Goal: Task Accomplishment & Management: Use online tool/utility

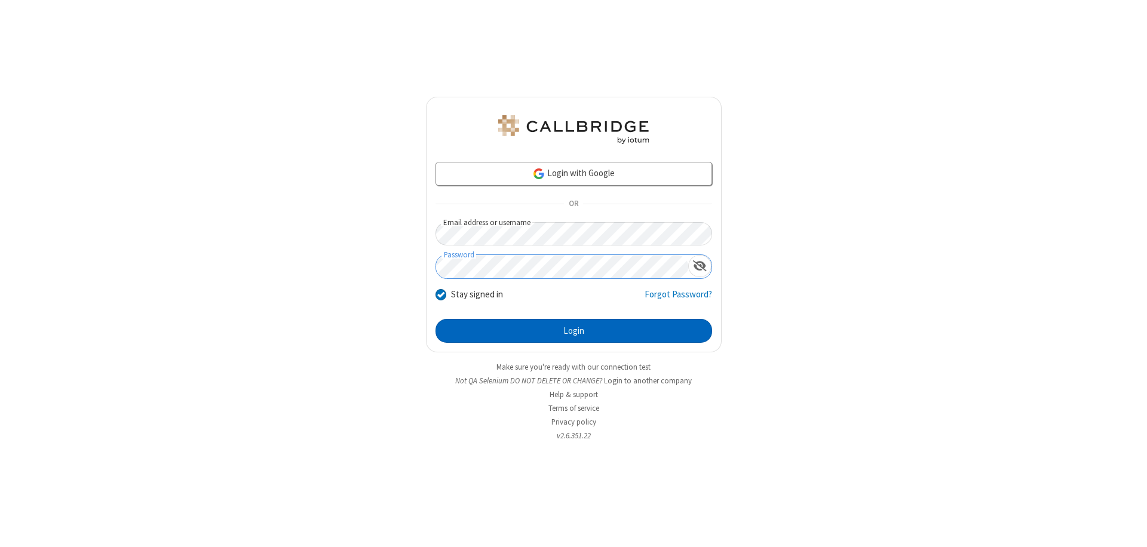
click at [574, 331] on button "Login" at bounding box center [574, 331] width 277 height 24
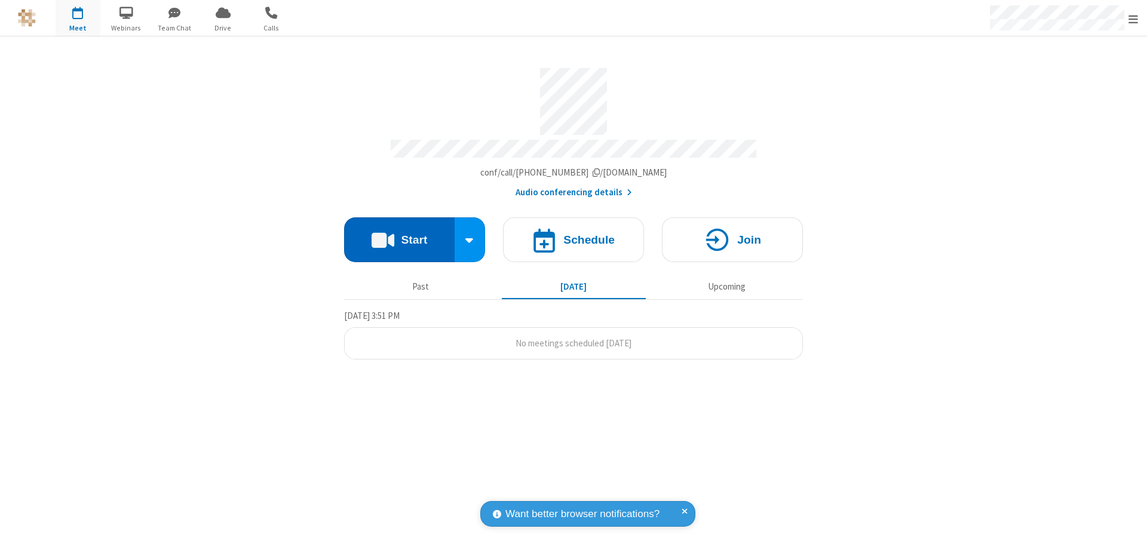
click at [399, 234] on button "Start" at bounding box center [399, 240] width 111 height 45
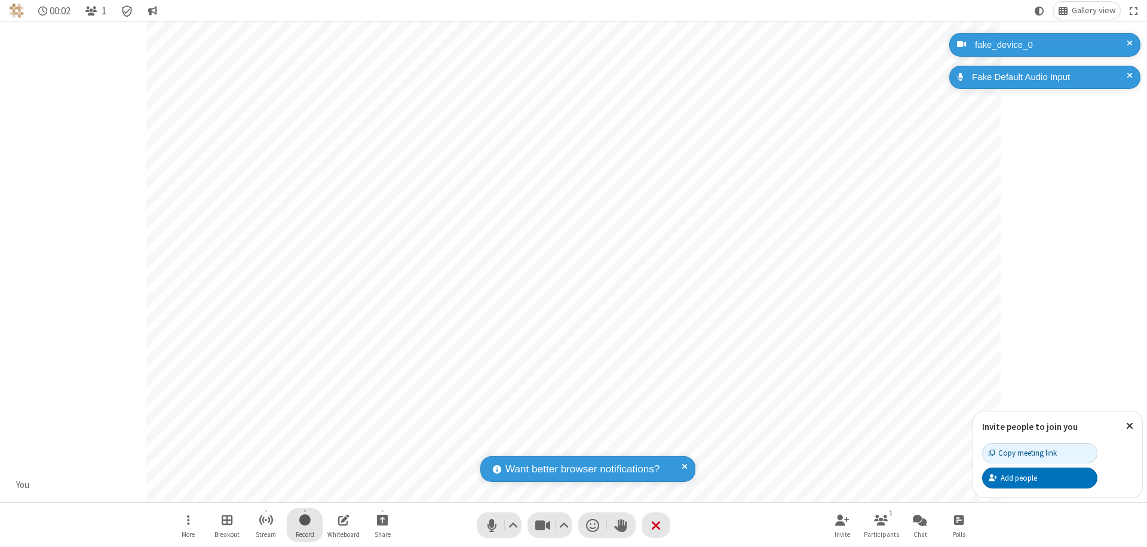
click at [305, 525] on span "Start recording" at bounding box center [304, 520] width 11 height 15
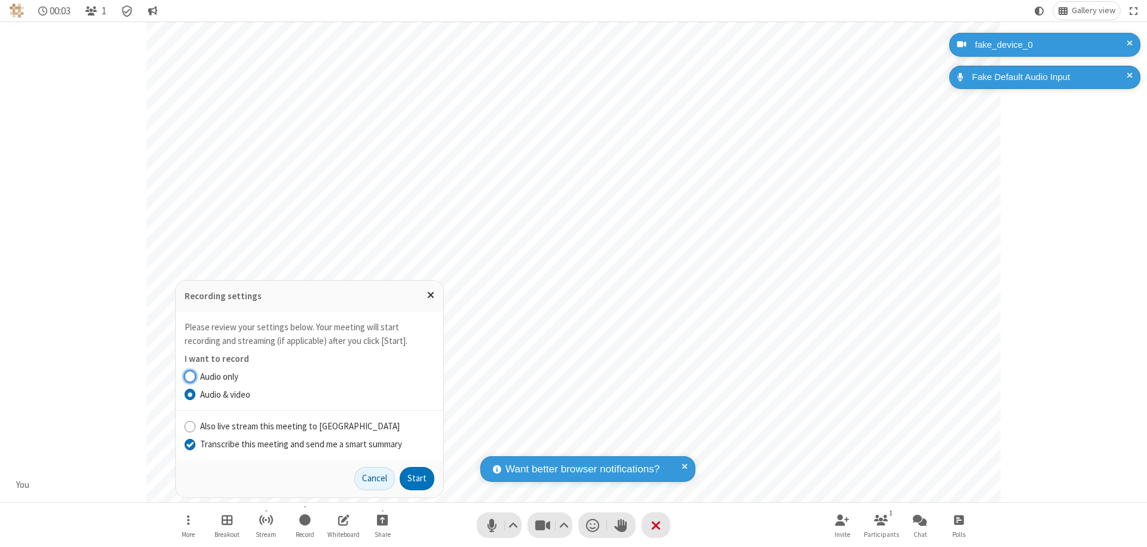
click at [189, 444] on input "Transcribe this meeting and send me a smart summary" at bounding box center [190, 444] width 11 height 13
click at [417, 479] on button "Start" at bounding box center [417, 479] width 35 height 24
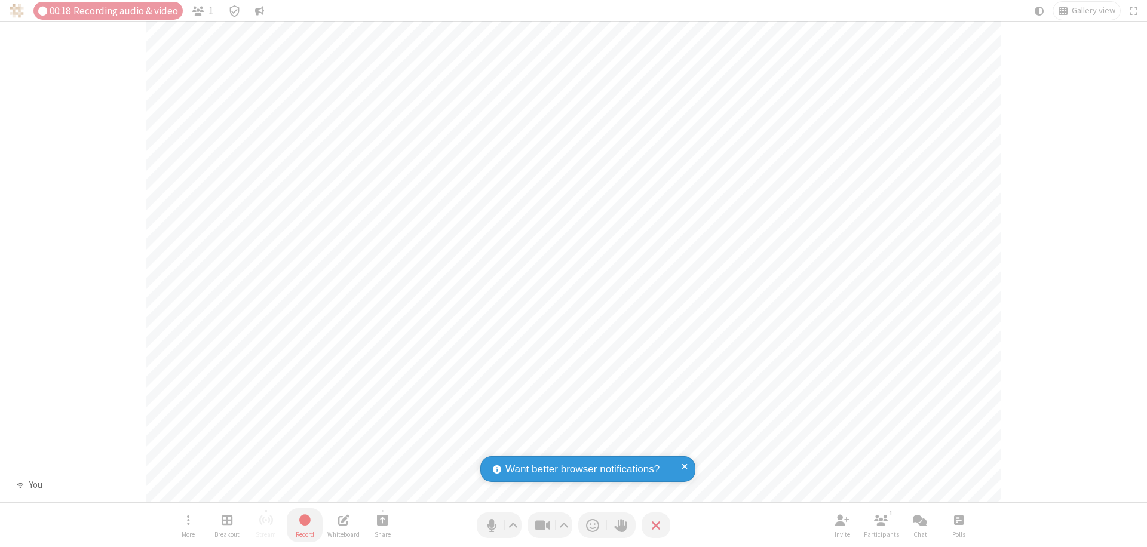
click at [305, 525] on span "Stop recording" at bounding box center [304, 520] width 15 height 16
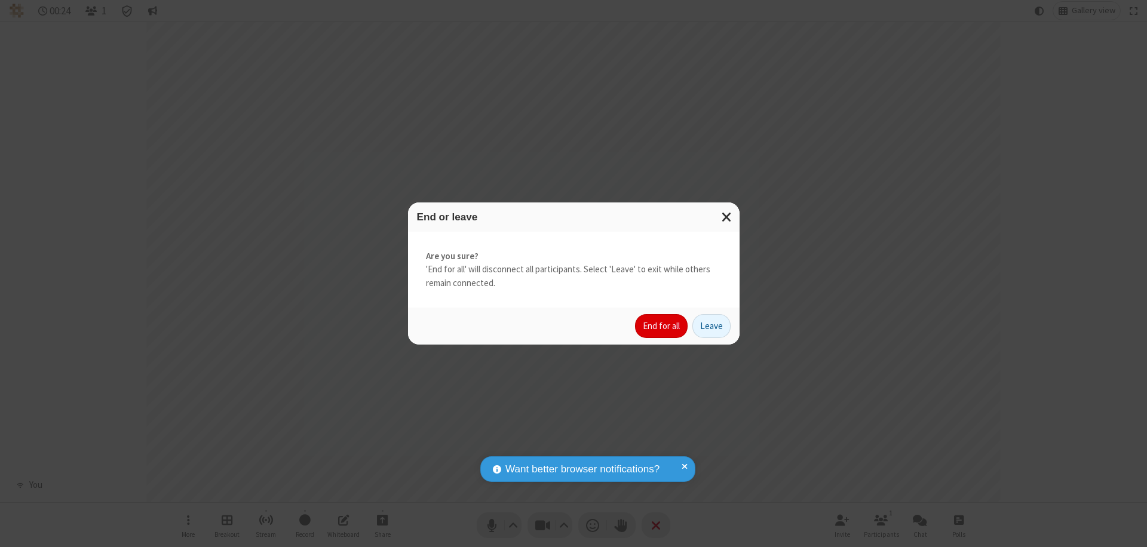
click at [662, 326] on button "End for all" at bounding box center [661, 326] width 53 height 24
